Goal: Answer question/provide support

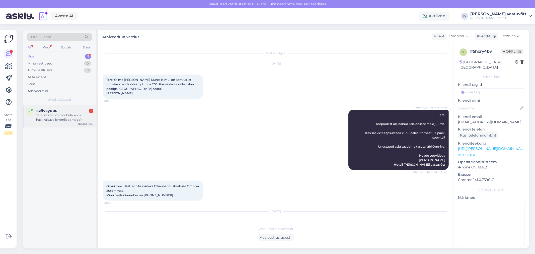
click at [66, 123] on div "z #z9vcydbu 1 Tere, kas teil võib ööbida koos hästikäituva lemmikloomaga? [DATE…" at bounding box center [60, 116] width 74 height 23
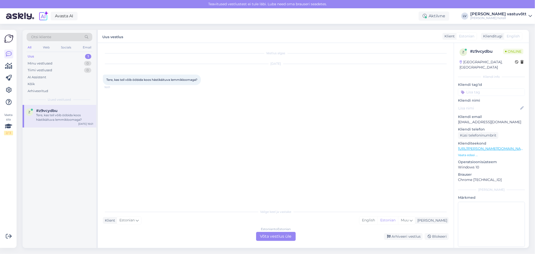
click at [282, 238] on div "Estonian to Estonian Võta vestlus üle" at bounding box center [276, 236] width 40 height 9
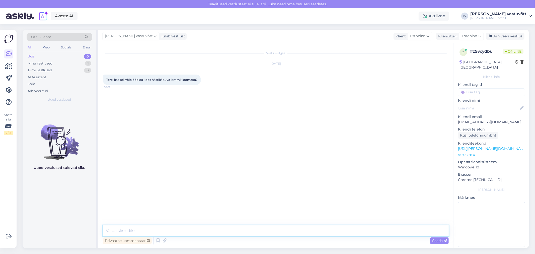
click at [159, 225] on textarea at bounding box center [276, 230] width 346 height 11
click at [157, 240] on icon at bounding box center [158, 241] width 6 height 8
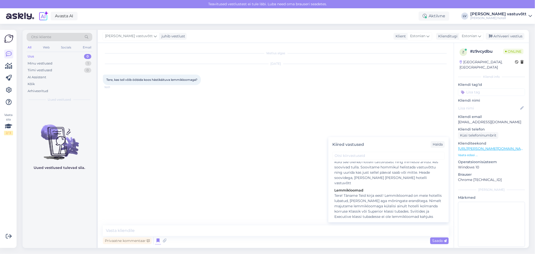
scroll to position [530, 0]
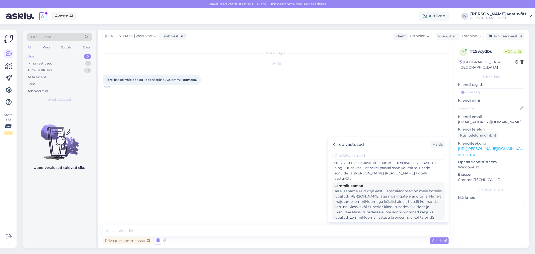
click at [358, 188] on div "Tere! Täname Teid kirja eest! Lemmikloomad on meie hotellis lubatud, [PERSON_NA…" at bounding box center [388, 214] width 108 height 53
type textarea "Tere! Täname Teid kirja eest! Lemmikloomad on meie hotellis lubatud, [PERSON_NA…"
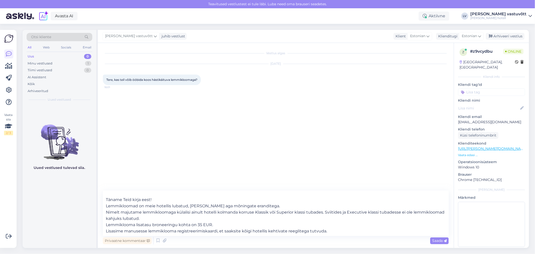
scroll to position [0, 0]
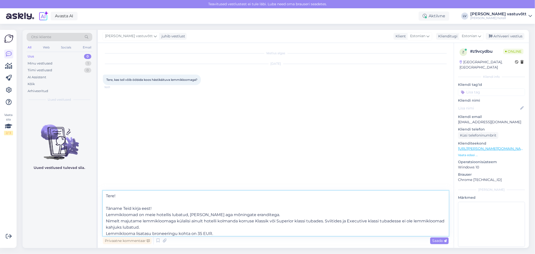
click at [135, 201] on textarea "Tere! Täname Teid kirja eest! Lemmikloomad on meie hotellis lubatud, [PERSON_NA…" at bounding box center [276, 213] width 346 height 45
click at [168, 206] on textarea "Tere! Täname Teid kirja eest! Lemmikloomad on meie hotellis lubatud, [PERSON_NA…" at bounding box center [276, 213] width 346 height 45
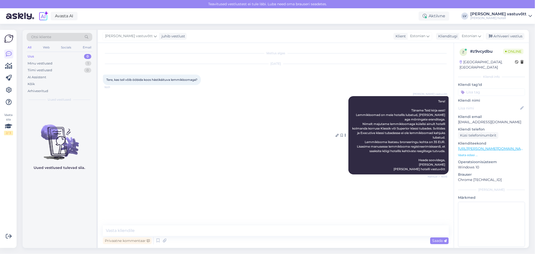
click at [420, 154] on div "[PERSON_NAME] vastuvõtt Tere! Täname Teid kirja eest! Lemmikloomad on meie hote…" at bounding box center [398, 135] width 100 height 78
drag, startPoint x: 423, startPoint y: 148, endPoint x: 394, endPoint y: 137, distance: 30.4
click at [416, 144] on div "[PERSON_NAME] vastuvõtt Tere! Täname Teid kirja eest! Lemmikloomad on meie hote…" at bounding box center [398, 135] width 100 height 78
click at [370, 133] on div "[PERSON_NAME] vastuvõtt Tere! Täname Teid kirja eest! Lemmikloomad on meie hote…" at bounding box center [398, 135] width 100 height 78
click at [327, 103] on div "[PERSON_NAME] vastuvõtt Tere! Täname Teid kirja eest! Lemmikloomad on meie hote…" at bounding box center [276, 135] width 346 height 89
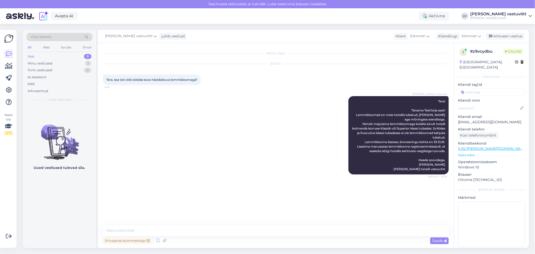
click at [328, 102] on div "[PERSON_NAME] vastuvõtt Tere! Täname Teid kirja eest! Lemmikloomad on meie hote…" at bounding box center [276, 135] width 346 height 89
drag, startPoint x: 379, startPoint y: 133, endPoint x: 407, endPoint y: 141, distance: 29.7
click at [395, 140] on span "Tere! Täname Teid kirja eest! Lemmikloomad on meie hotellis lubatud, [PERSON_NA…" at bounding box center [399, 135] width 94 height 72
drag, startPoint x: 407, startPoint y: 141, endPoint x: 329, endPoint y: 139, distance: 78.0
click at [400, 141] on span "Tere! Täname Teid kirja eest! Lemmikloomad on meie hotellis lubatud, [PERSON_NA…" at bounding box center [399, 135] width 94 height 72
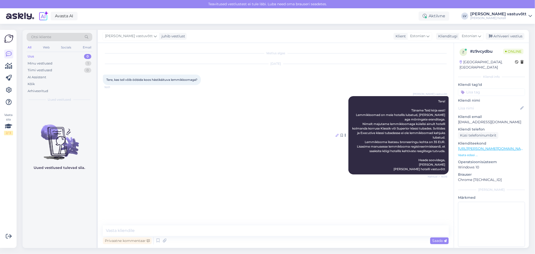
click at [338, 135] on icon at bounding box center [337, 135] width 3 height 3
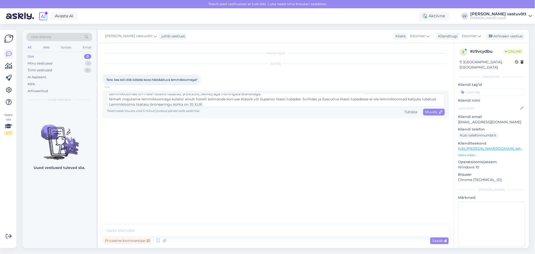
scroll to position [47, 0]
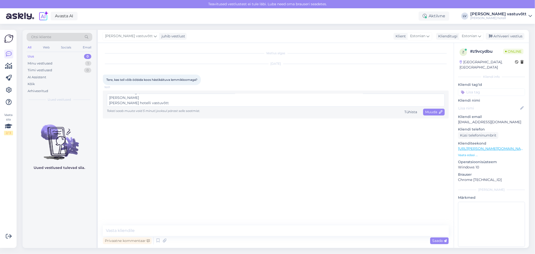
click at [120, 96] on textarea "Tere! Täname Teid kirja eest! Lemmikloomad on meie hotellis lubatud, [PERSON_NA…" at bounding box center [276, 100] width 338 height 13
type textarea "Tere! Täname Teid kirja eest! Lemmikloomad on meie hotellis lubatud, [PERSON_NA…"
click at [413, 112] on div "Tühista" at bounding box center [410, 112] width 17 height 7
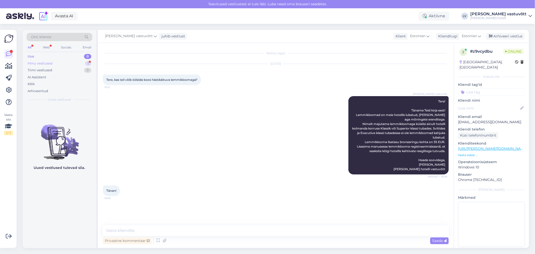
click at [58, 61] on div "Minu vestlused 1" at bounding box center [60, 63] width 66 height 7
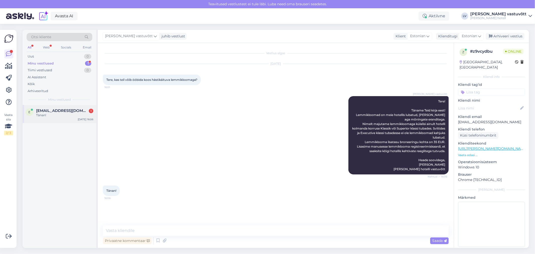
click at [47, 119] on div "e [EMAIL_ADDRESS][DOMAIN_NAME] 1 Tänan! [DATE] 16:06" at bounding box center [60, 114] width 74 height 18
click at [55, 64] on div "Minu vestlused 1" at bounding box center [60, 63] width 66 height 7
click at [215, 232] on textarea at bounding box center [276, 230] width 346 height 11
